Goal: Contribute content: Contribute content

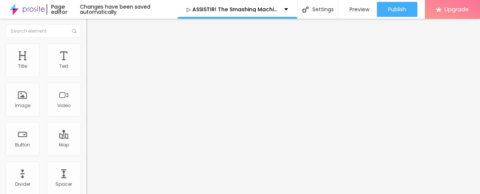
click at [86, 65] on span "Add image" at bounding box center [101, 61] width 31 height 6
click at [127, 65] on span at bounding box center [129, 61] width 5 height 6
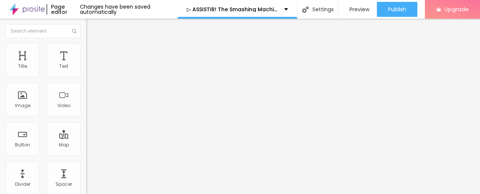
click at [86, 64] on div "Add image" at bounding box center [129, 61] width 86 height 5
click at [86, 65] on span "Add image" at bounding box center [101, 61] width 31 height 6
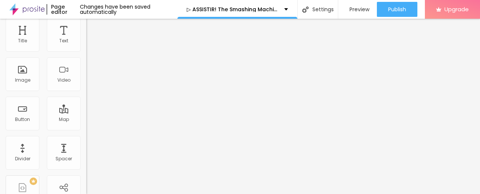
scroll to position [37, 0]
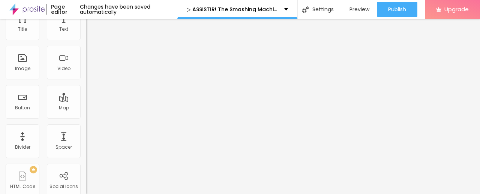
click at [86, 117] on input "https://" at bounding box center [131, 113] width 90 height 8
paste input "[URL][DOMAIN_NAME]"
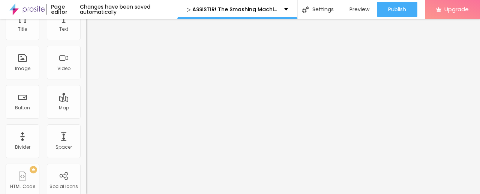
type input "[URL][DOMAIN_NAME]"
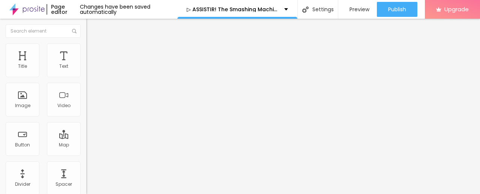
click at [86, 71] on input "Click me" at bounding box center [131, 67] width 90 height 8
paste input "✅ Assista agora ► The Smashing Machine: Coração de Lutador Completo HD [1080p]"
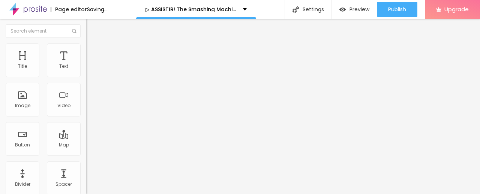
type input "✅ Assista agora ► The Smashing Machine: Coração de Lutador Completo HD [1080p]"
click at [86, 90] on img at bounding box center [88, 86] width 5 height 5
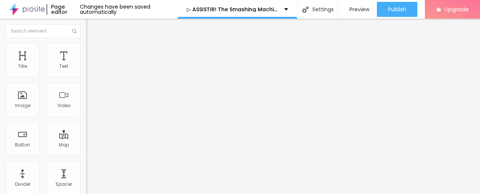
click at [86, 155] on input "https://" at bounding box center [131, 151] width 90 height 8
paste input "[DOMAIN_NAME]/pt/movie/760329/the-smashing-machine.Alboom"
type input "[URL][DOMAIN_NAME]"
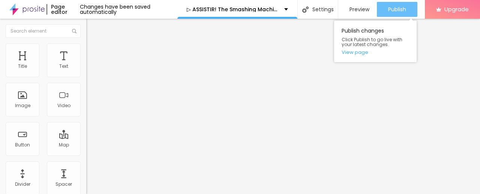
click at [382, 7] on button "Publish" at bounding box center [397, 9] width 41 height 15
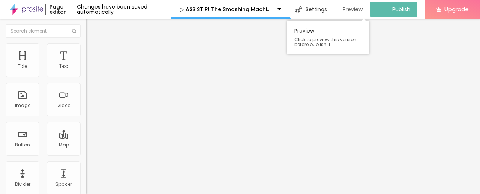
click at [353, 7] on span "Preview" at bounding box center [353, 9] width 20 height 6
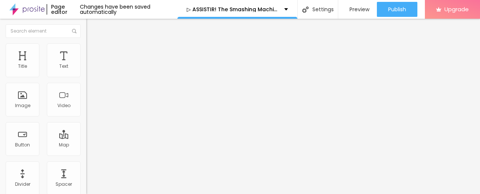
click at [14, 10] on img at bounding box center [26, 9] width 35 height 19
